Goal: Information Seeking & Learning: Learn about a topic

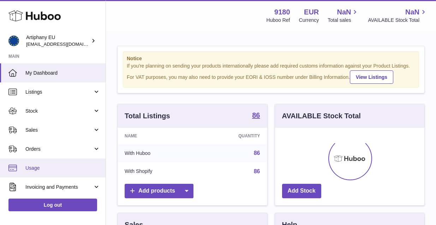
click at [80, 164] on link "Usage" at bounding box center [52, 168] width 105 height 19
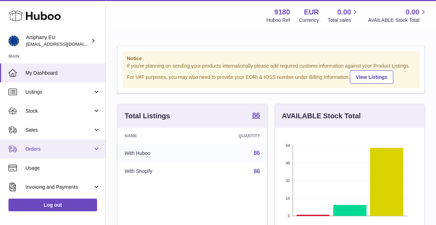
scroll to position [110, 149]
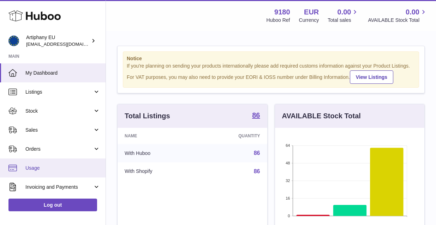
click at [32, 168] on span "Usage" at bounding box center [62, 168] width 75 height 7
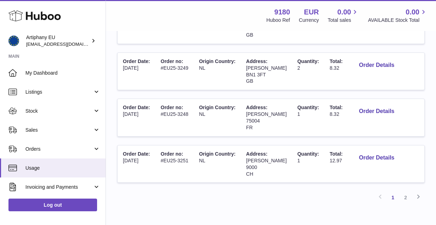
scroll to position [441, 0]
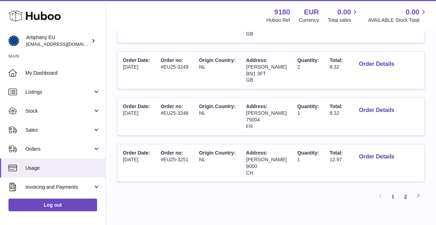
click at [406, 191] on link "2" at bounding box center [405, 197] width 13 height 13
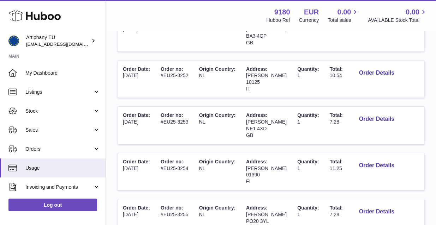
scroll to position [396, 0]
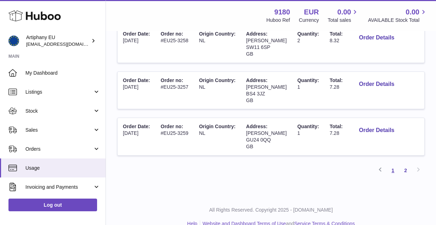
click at [392, 164] on link "1" at bounding box center [392, 170] width 13 height 13
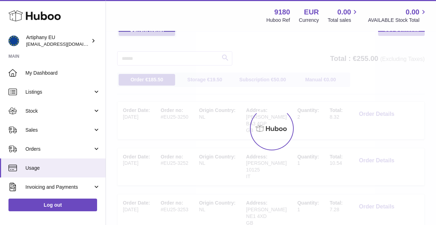
scroll to position [32, 0]
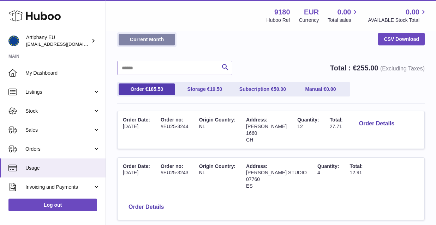
click at [159, 42] on link "Current Month" at bounding box center [147, 40] width 56 height 12
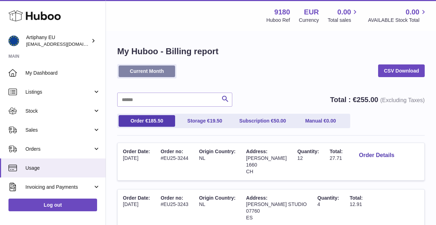
click at [159, 69] on link "Current Month" at bounding box center [147, 72] width 56 height 12
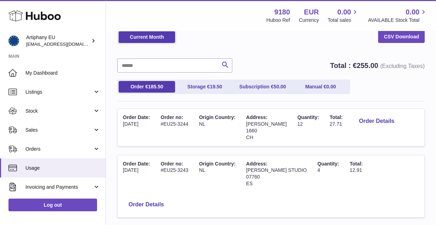
scroll to position [32, 0]
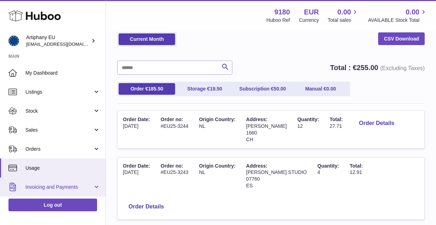
click at [39, 187] on span "Invoicing and Payments" at bounding box center [58, 187] width 67 height 7
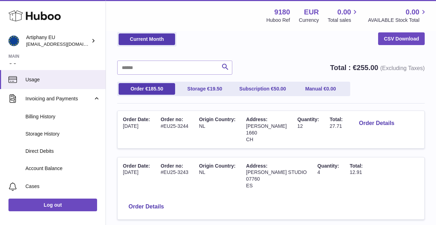
scroll to position [90, 0]
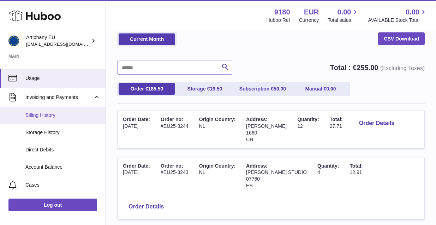
click at [48, 117] on span "Billing History" at bounding box center [62, 115] width 75 height 7
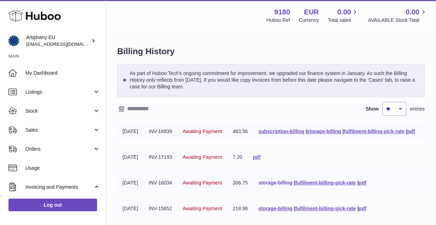
drag, startPoint x: 273, startPoint y: 198, endPoint x: 288, endPoint y: 198, distance: 14.8
click at [321, 186] on link "fulfilment-billing-pick-rate" at bounding box center [325, 183] width 61 height 6
click at [366, 186] on link "pdf" at bounding box center [362, 183] width 8 height 6
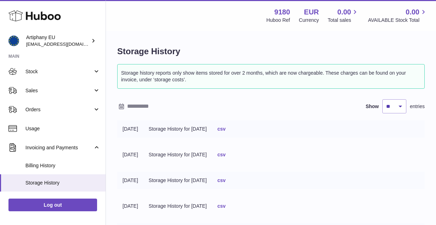
scroll to position [36, 0]
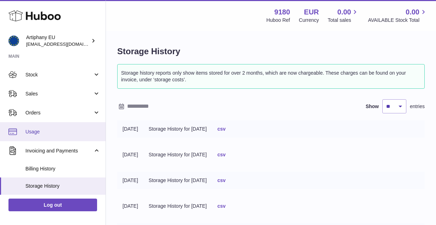
click at [52, 133] on span "Usage" at bounding box center [62, 132] width 75 height 7
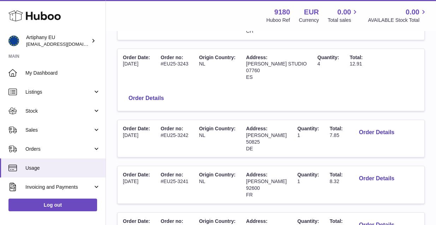
scroll to position [142, 0]
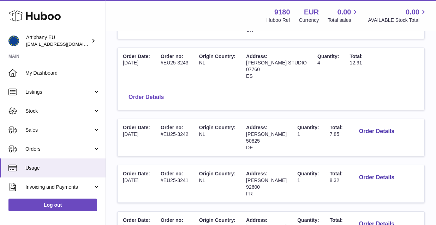
click at [169, 90] on button "Order Details" at bounding box center [146, 97] width 47 height 14
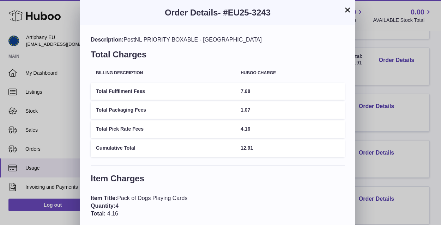
click at [346, 9] on button "×" at bounding box center [347, 10] width 8 height 8
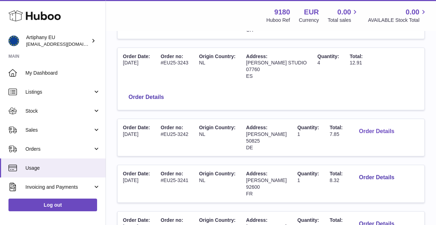
click at [366, 125] on button "Order Details" at bounding box center [376, 132] width 47 height 14
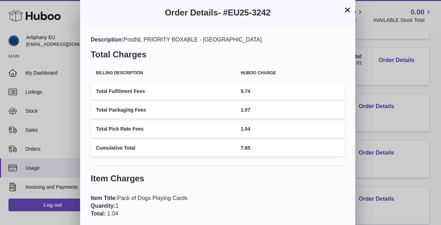
click at [349, 11] on button "×" at bounding box center [347, 10] width 8 height 8
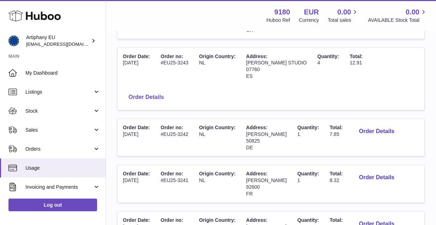
click at [169, 90] on button "Order Details" at bounding box center [146, 97] width 47 height 14
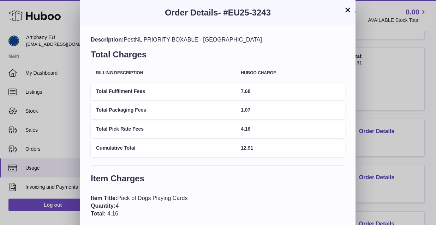
click at [420, 92] on div "× Order Details - #EU25-3243 Description: PostNL PRIORITY BOXABLE - [GEOGRAPHIC…" at bounding box center [218, 148] width 436 height 297
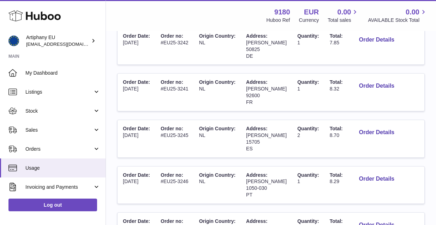
scroll to position [237, 0]
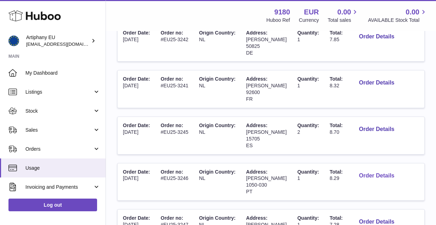
click at [372, 169] on button "Order Details" at bounding box center [376, 176] width 47 height 14
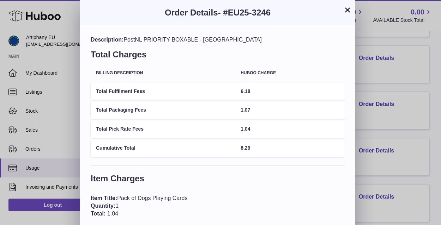
click at [348, 10] on button "×" at bounding box center [347, 10] width 8 height 8
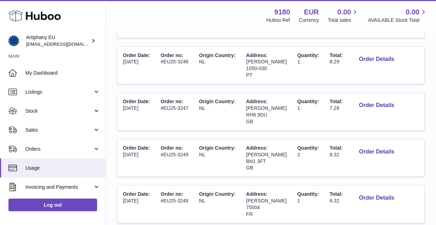
scroll to position [359, 0]
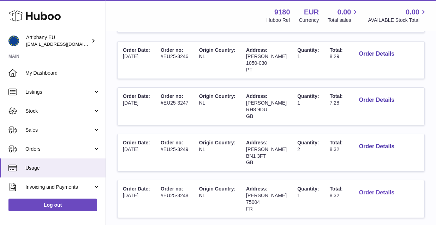
click at [371, 186] on button "Order Details" at bounding box center [376, 193] width 47 height 14
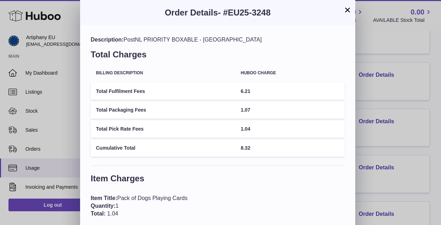
click at [348, 11] on button "×" at bounding box center [347, 10] width 8 height 8
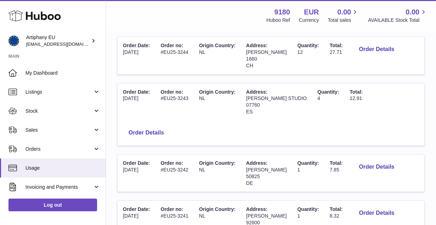
scroll to position [78, 0]
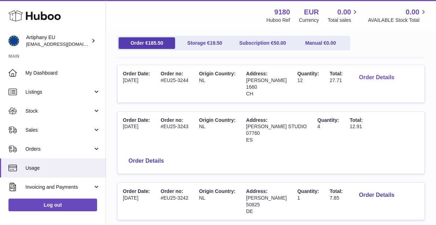
click at [372, 77] on button "Order Details" at bounding box center [376, 78] width 47 height 14
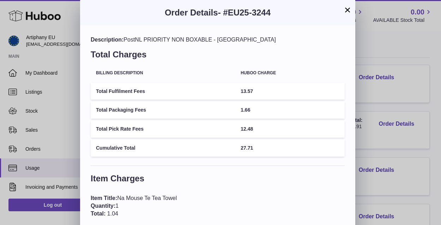
click at [347, 10] on button "×" at bounding box center [347, 10] width 8 height 8
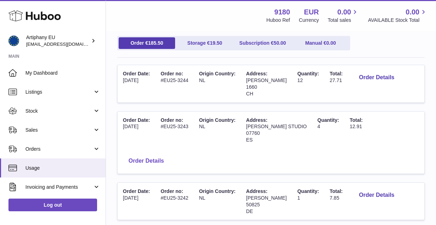
click at [169, 154] on button "Order Details" at bounding box center [146, 161] width 47 height 14
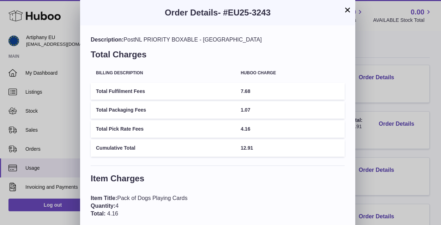
click at [345, 11] on button "×" at bounding box center [347, 10] width 8 height 8
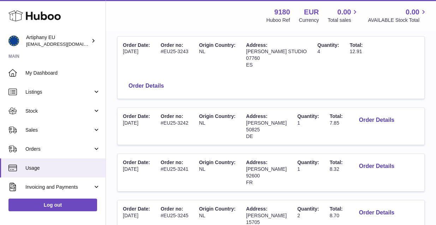
scroll to position [159, 0]
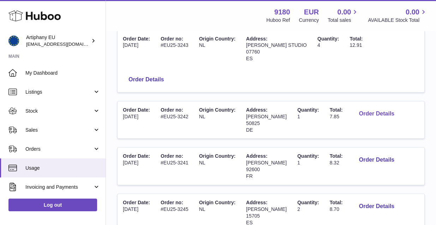
click at [363, 107] on button "Order Details" at bounding box center [376, 114] width 47 height 14
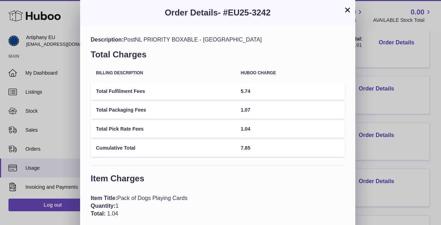
click at [348, 12] on button "×" at bounding box center [347, 10] width 8 height 8
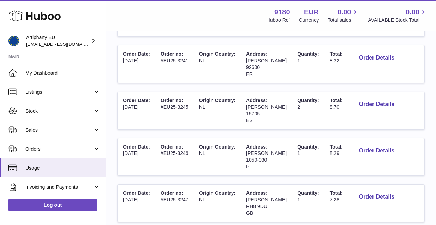
scroll to position [263, 0]
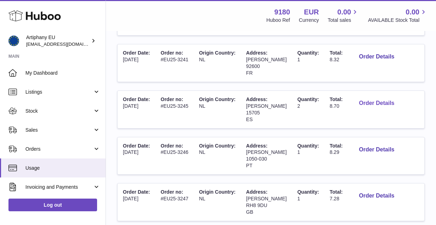
click at [365, 96] on button "Order Details" at bounding box center [376, 103] width 47 height 14
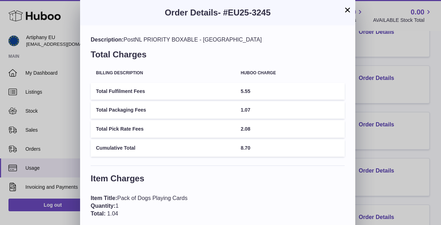
click at [348, 8] on button "×" at bounding box center [347, 10] width 8 height 8
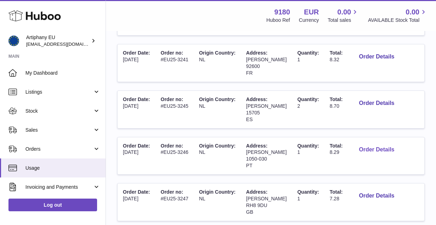
click at [365, 143] on button "Order Details" at bounding box center [376, 150] width 47 height 14
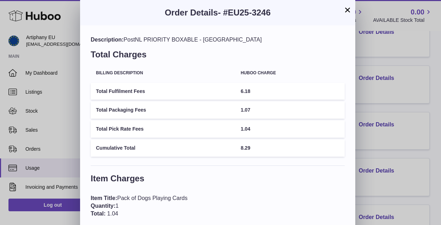
click at [346, 9] on button "×" at bounding box center [347, 10] width 8 height 8
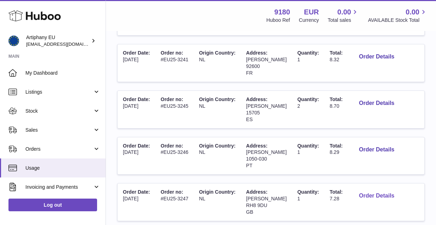
click at [364, 189] on button "Order Details" at bounding box center [376, 196] width 47 height 14
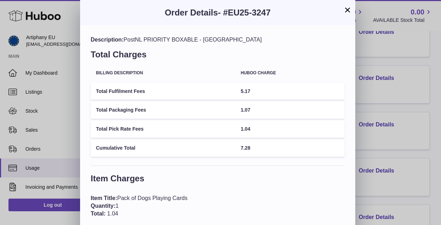
click at [347, 11] on button "×" at bounding box center [347, 10] width 8 height 8
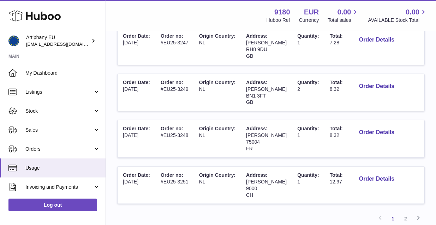
scroll to position [420, 0]
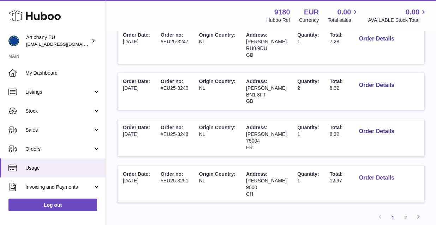
click at [359, 171] on button "Order Details" at bounding box center [376, 178] width 47 height 14
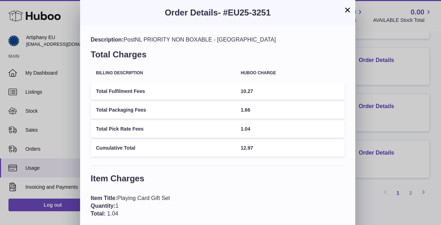
click at [349, 12] on button "×" at bounding box center [347, 10] width 8 height 8
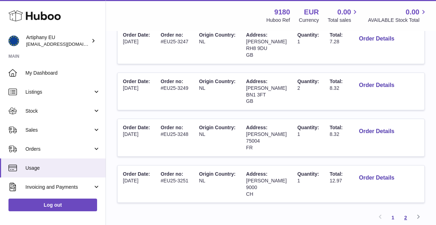
click at [406, 212] on link "2" at bounding box center [405, 218] width 13 height 13
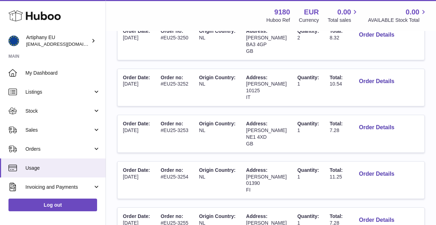
scroll to position [123, 0]
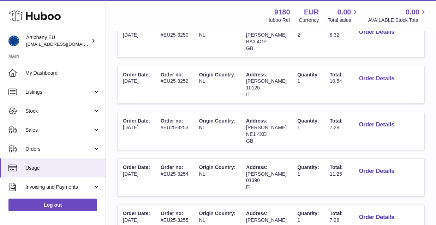
click at [380, 75] on button "Order Details" at bounding box center [376, 79] width 47 height 14
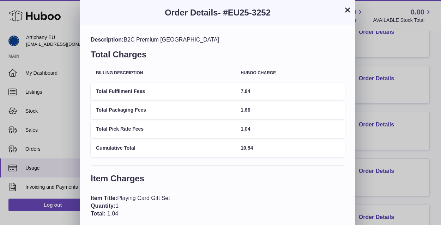
click at [347, 12] on button "×" at bounding box center [347, 10] width 8 height 8
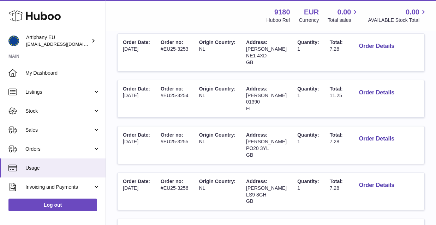
scroll to position [206, 0]
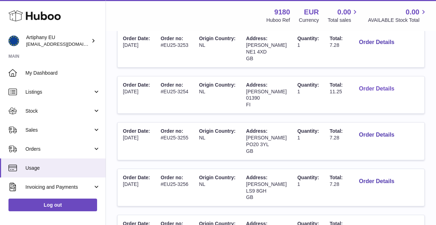
click at [374, 84] on button "Order Details" at bounding box center [376, 89] width 47 height 14
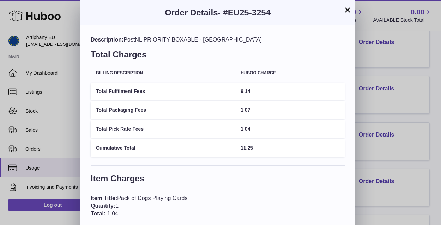
click at [347, 10] on button "×" at bounding box center [347, 10] width 8 height 8
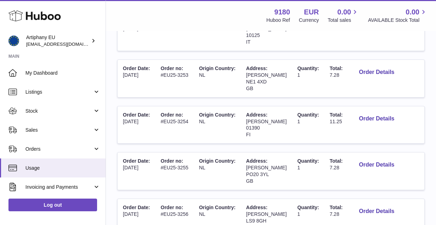
scroll to position [0, 0]
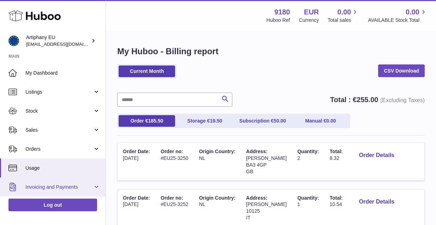
click at [42, 187] on span "Invoicing and Payments" at bounding box center [58, 187] width 67 height 7
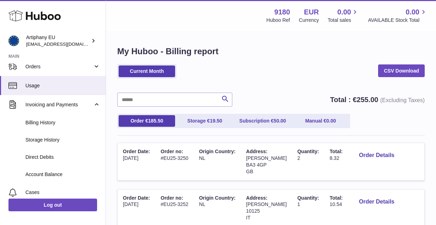
scroll to position [92, 0]
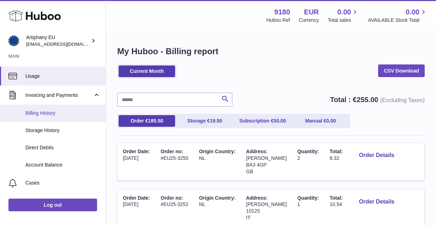
click at [47, 108] on link "Billing History" at bounding box center [52, 113] width 105 height 17
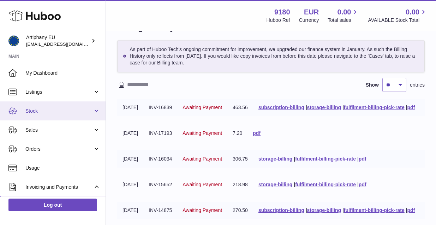
drag, startPoint x: 104, startPoint y: 106, endPoint x: 104, endPoint y: 110, distance: 3.9
click at [104, 110] on link "Stock" at bounding box center [52, 111] width 105 height 19
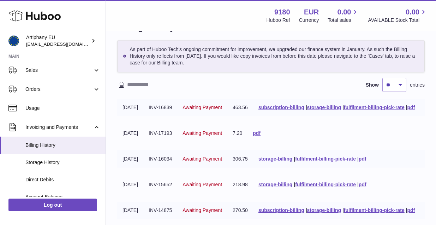
scroll to position [134, 0]
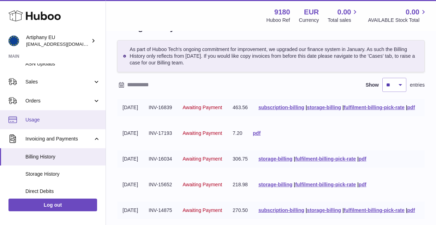
click at [56, 117] on span "Usage" at bounding box center [62, 120] width 75 height 7
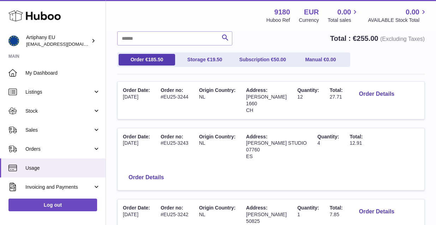
scroll to position [67, 0]
